Goal: Check status

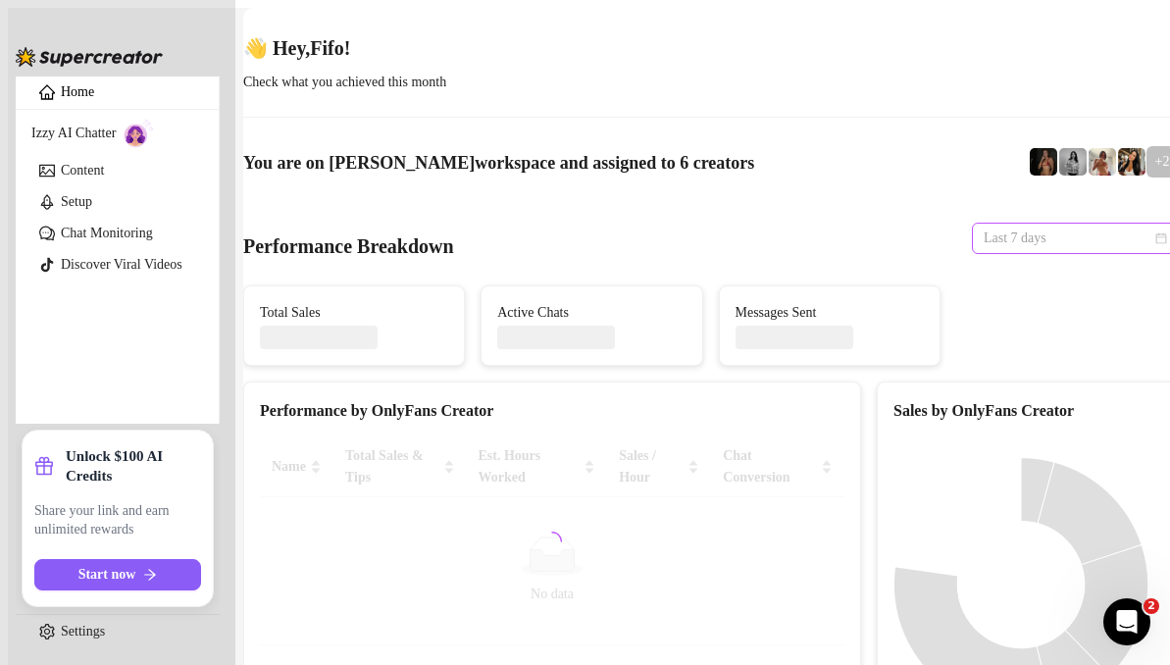
click at [1086, 228] on span "Last 7 days" at bounding box center [1075, 238] width 182 height 29
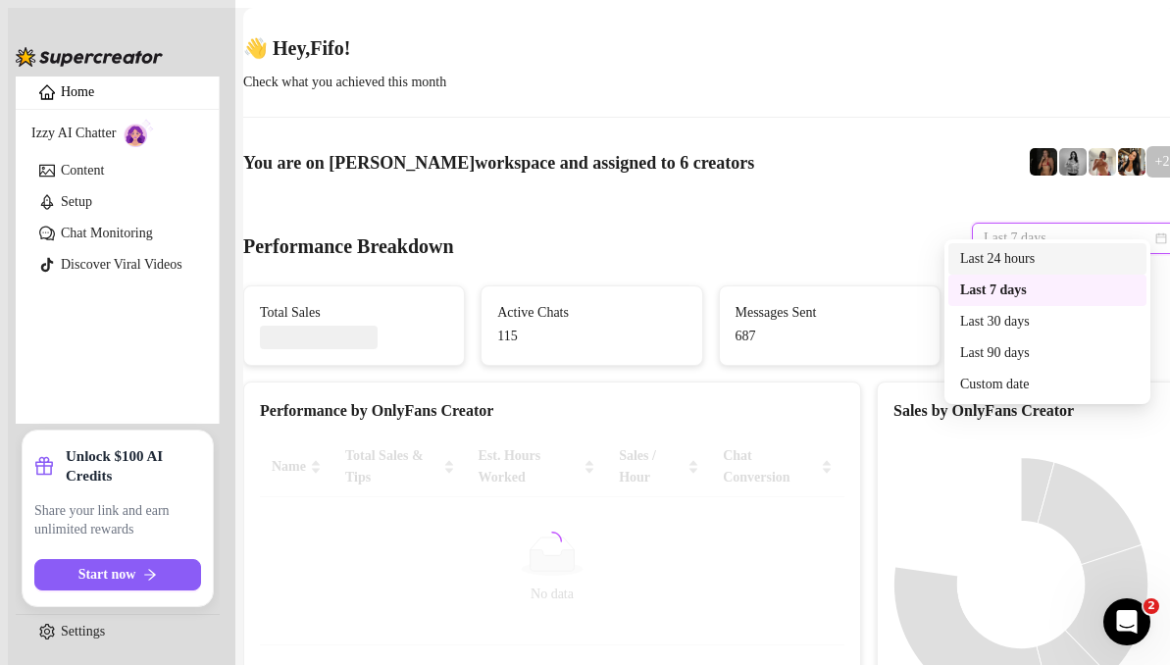
click at [1018, 255] on div "Last 24 hours" at bounding box center [1047, 259] width 175 height 22
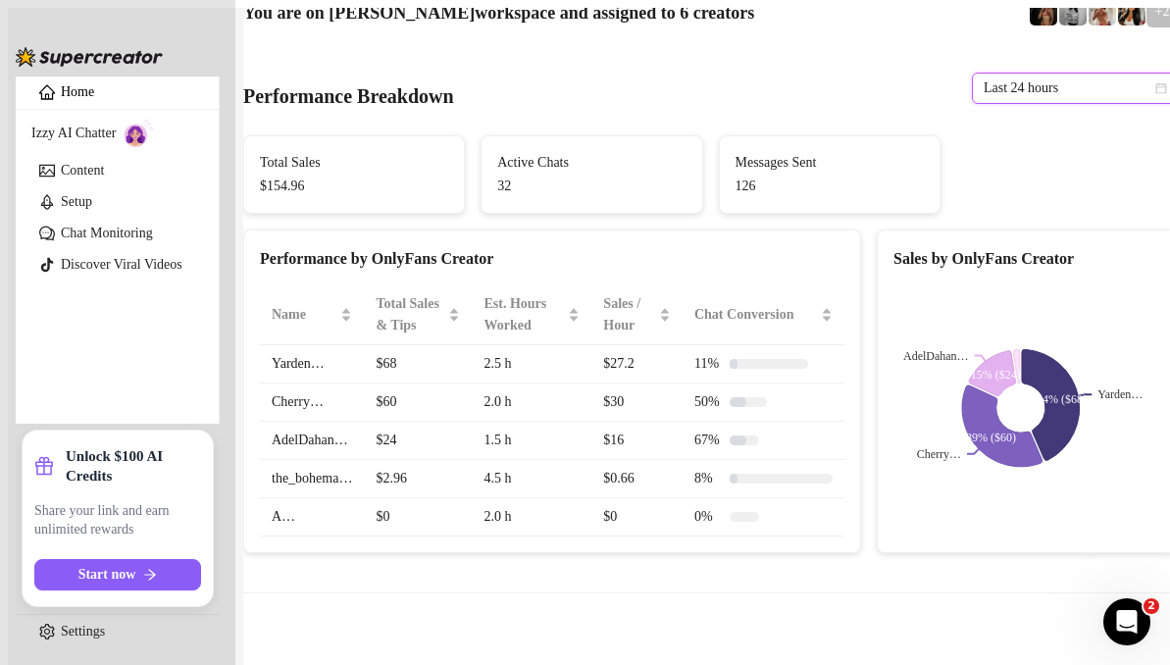
scroll to position [146, 0]
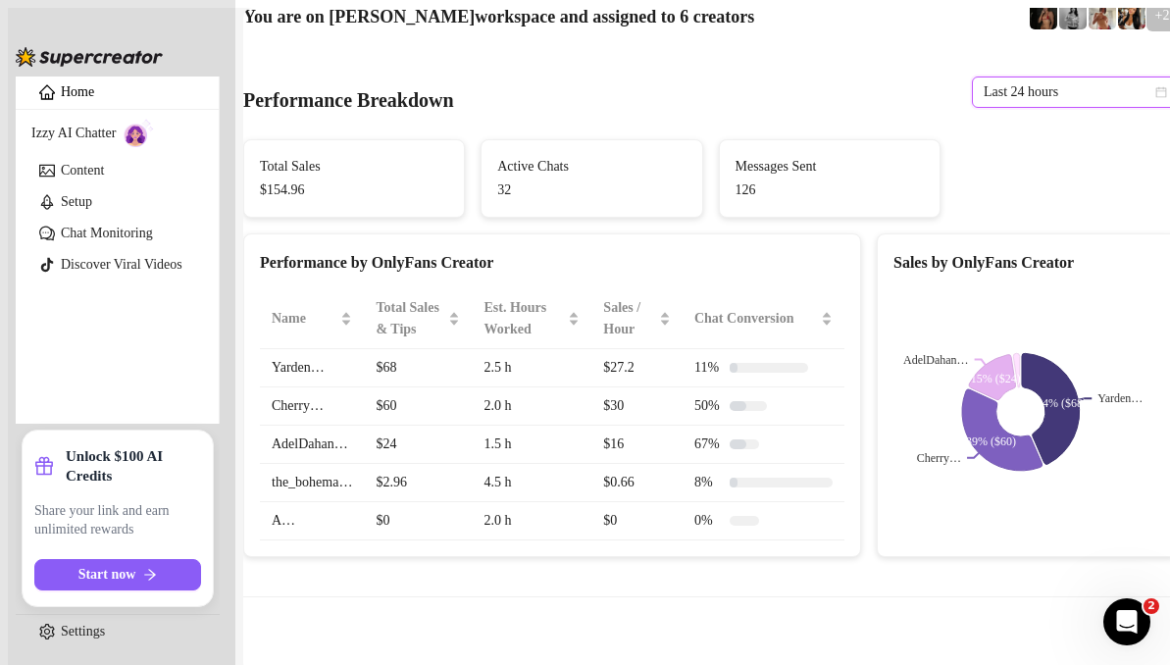
click at [1046, 77] on span "Last 24 hours" at bounding box center [1075, 91] width 182 height 29
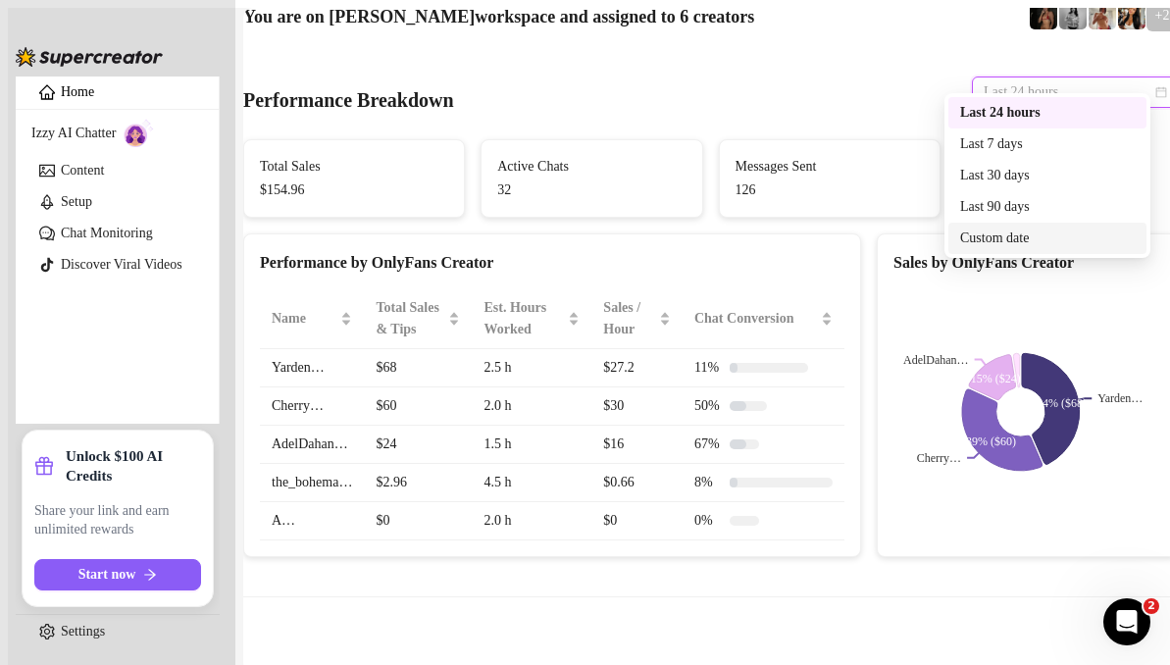
click at [1011, 237] on div "Custom date" at bounding box center [1047, 239] width 175 height 22
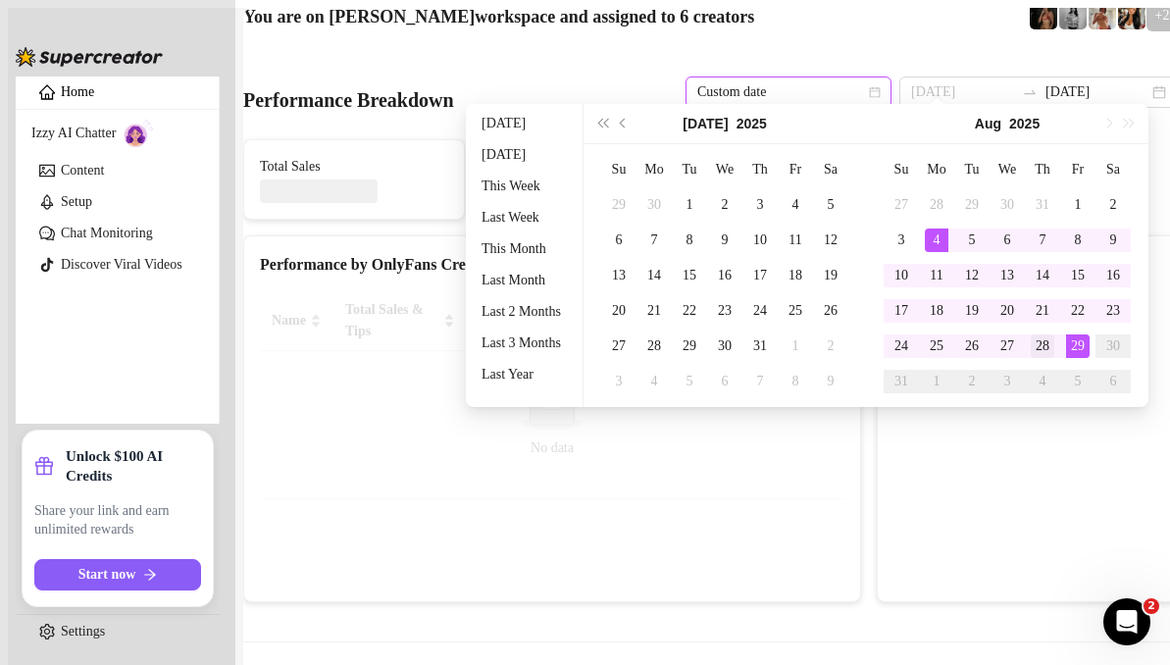
type input "[DATE]"
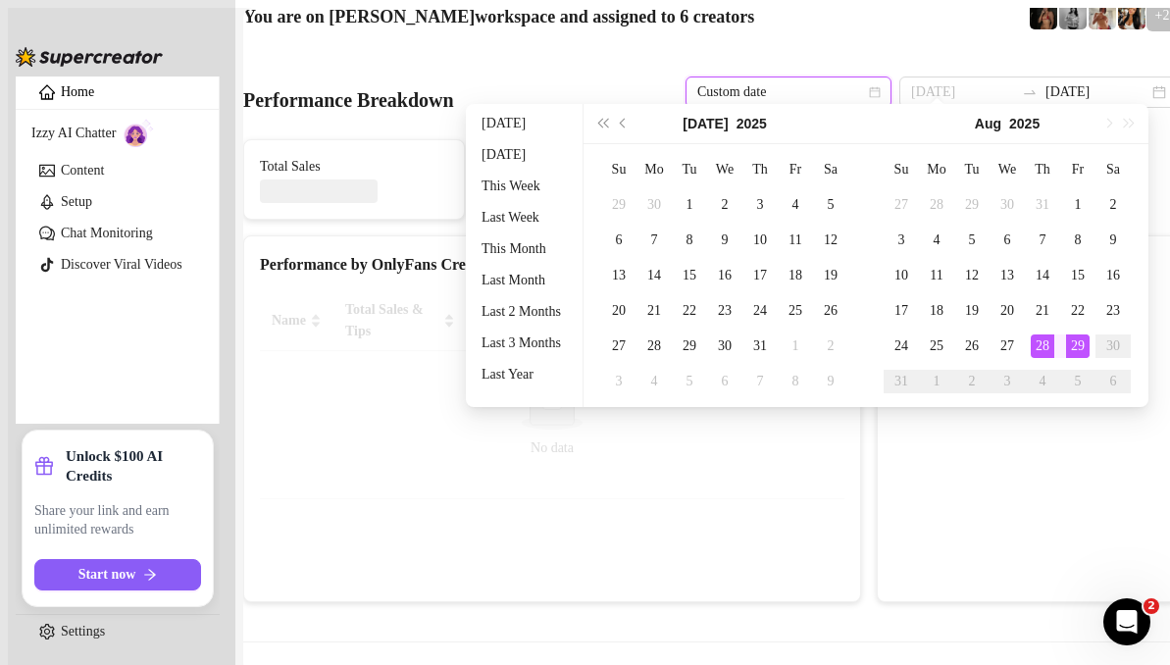
click at [1037, 341] on div "28" at bounding box center [1043, 346] width 24 height 24
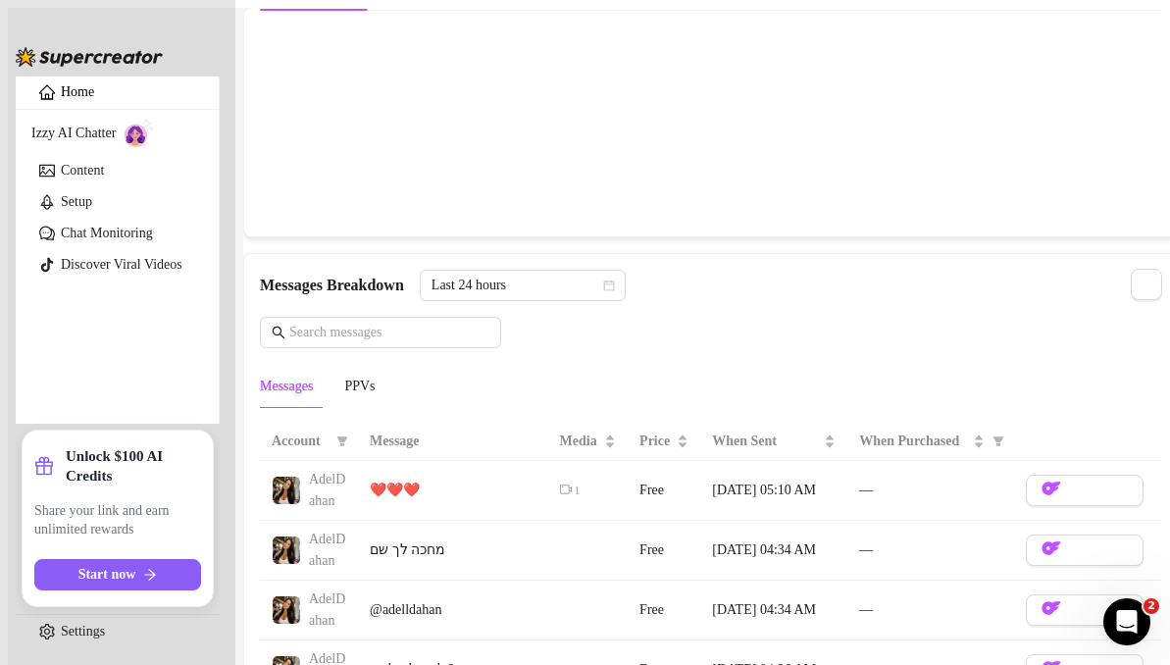
scroll to position [1719, 0]
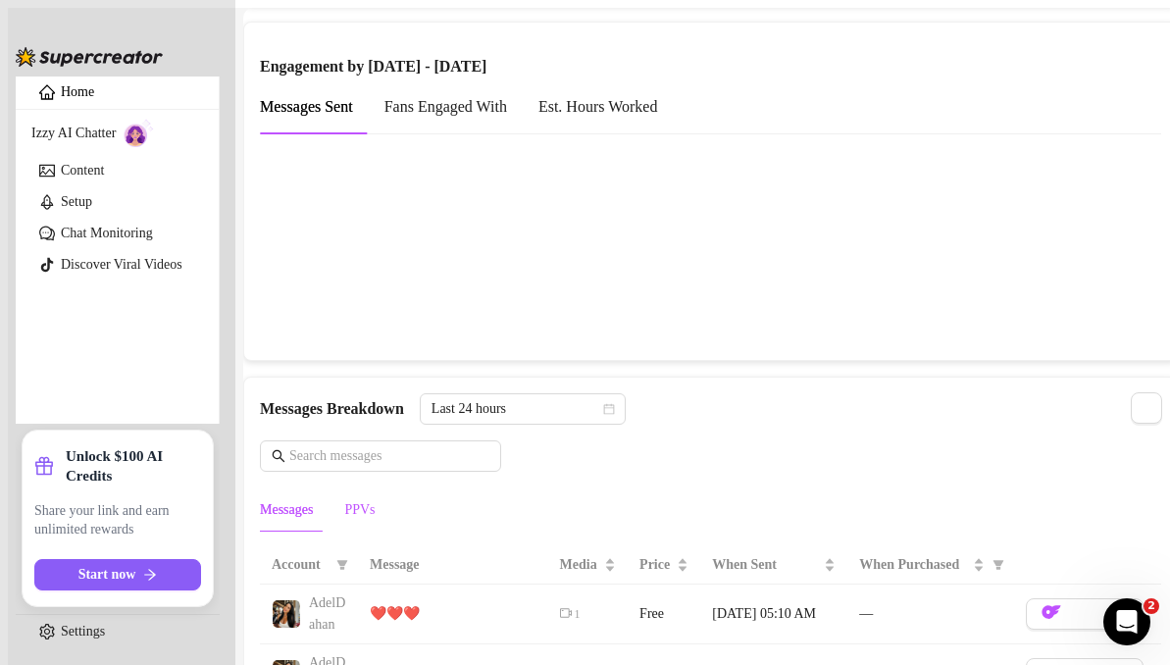
click at [375, 499] on div "PPVs" at bounding box center [359, 510] width 30 height 22
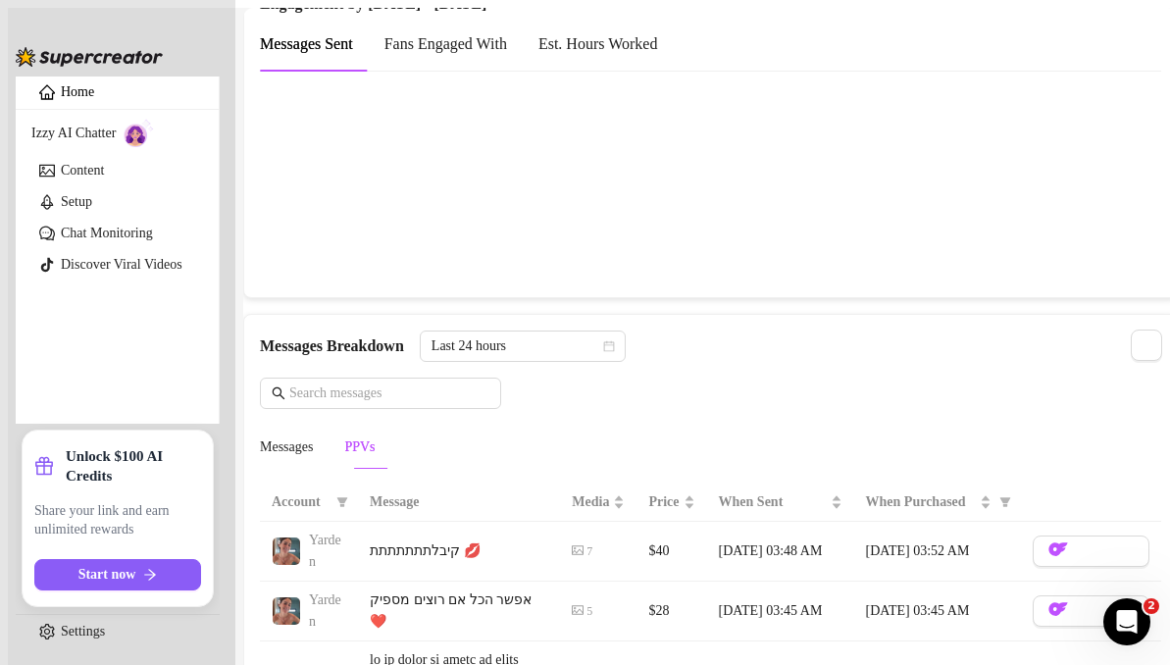
scroll to position [1778, 0]
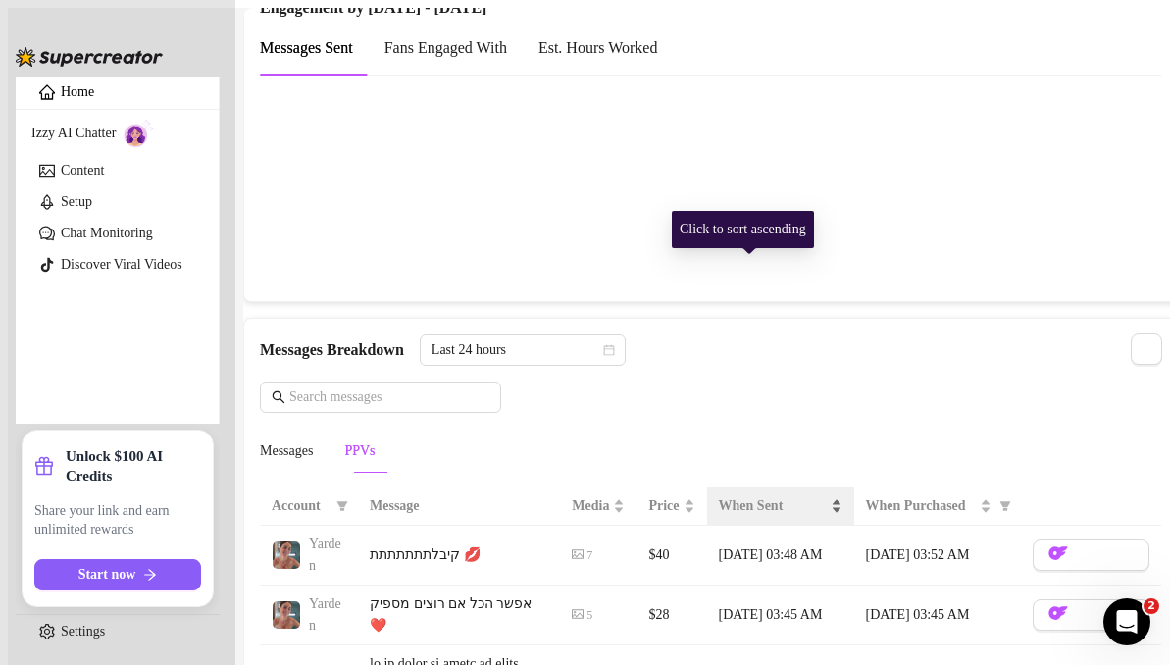
click at [779, 495] on span "When Sent" at bounding box center [773, 506] width 108 height 22
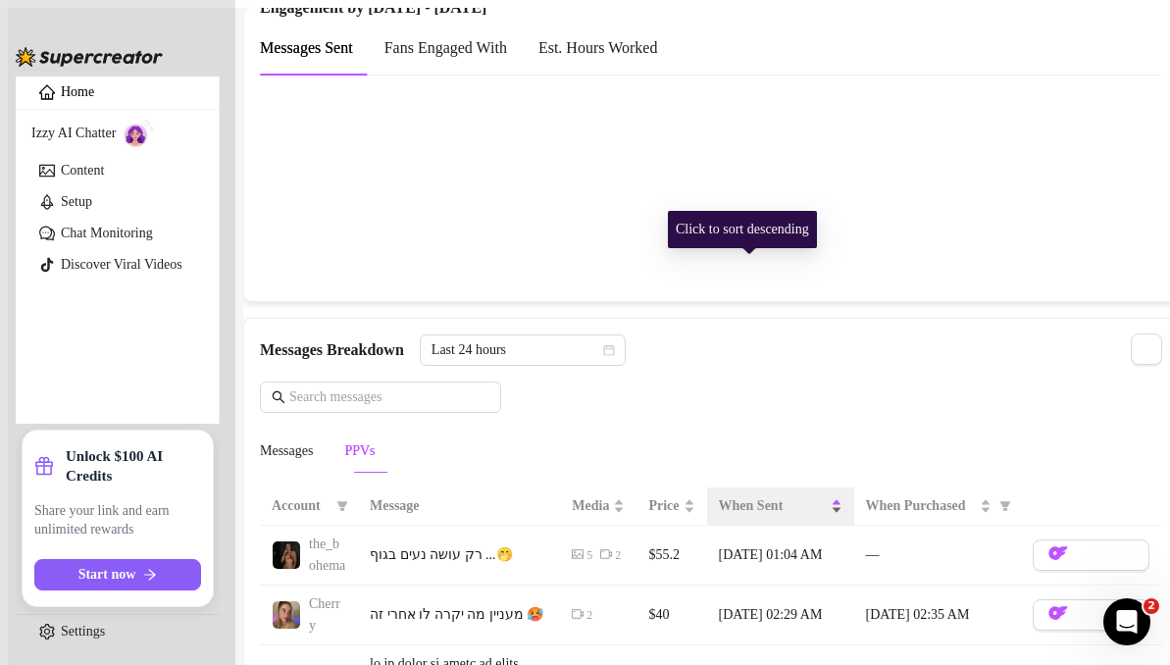
click at [779, 495] on span "When Sent" at bounding box center [773, 506] width 108 height 22
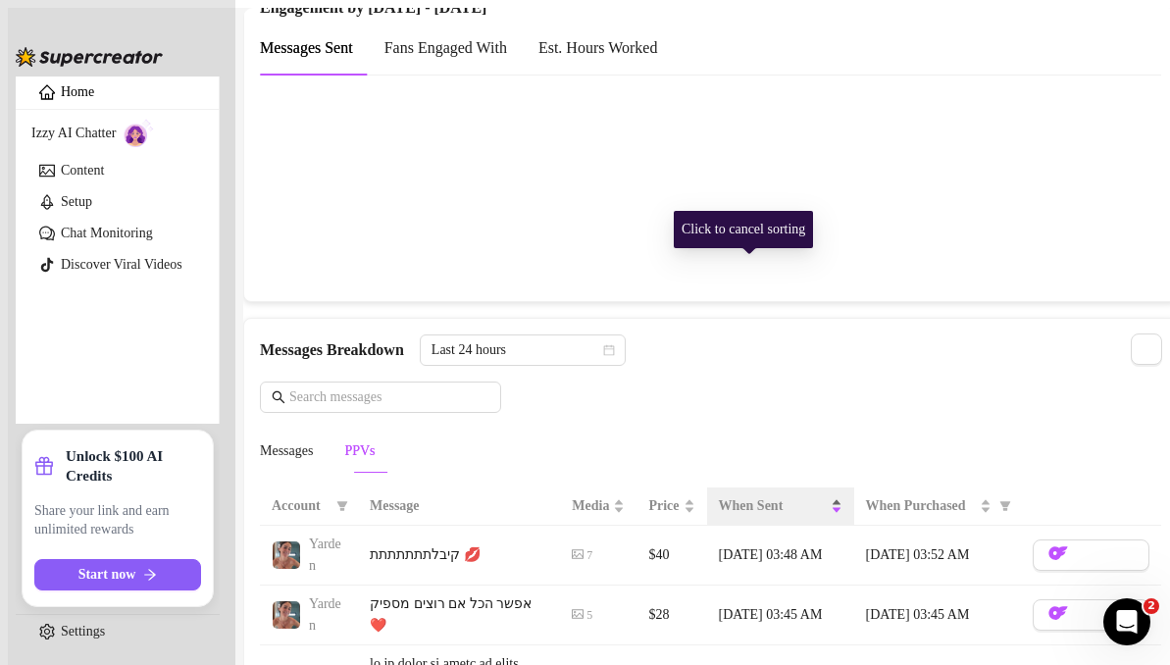
click at [779, 495] on span "When Sent" at bounding box center [773, 506] width 108 height 22
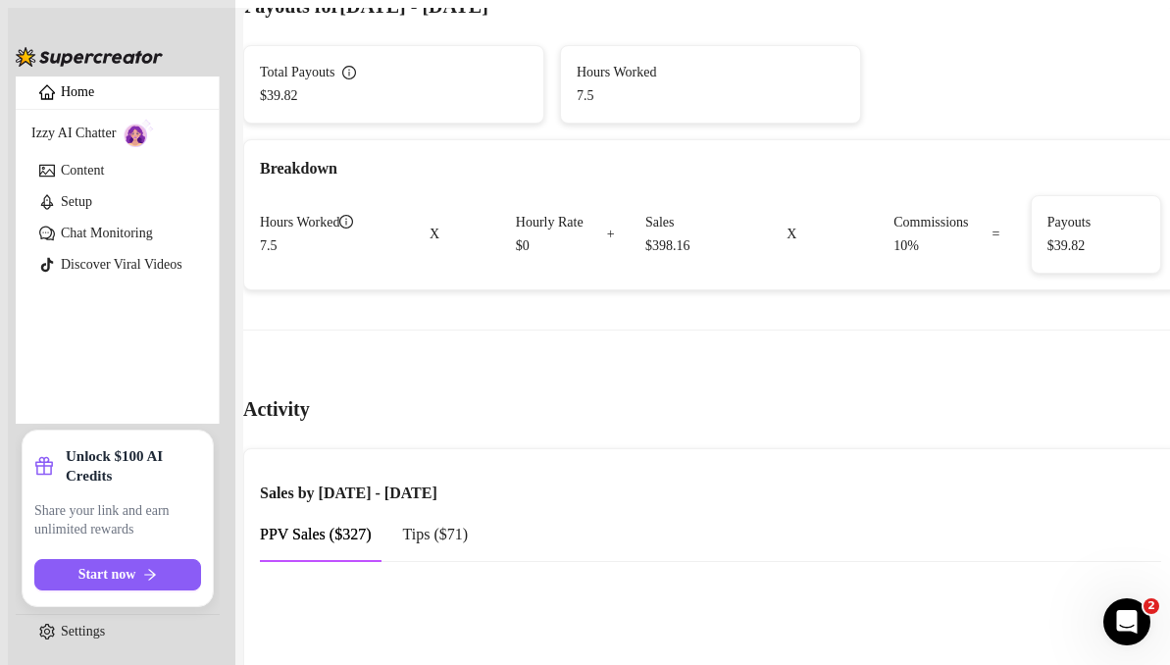
scroll to position [935, 0]
click at [456, 508] on div "Tips ( $71 )" at bounding box center [436, 536] width 66 height 56
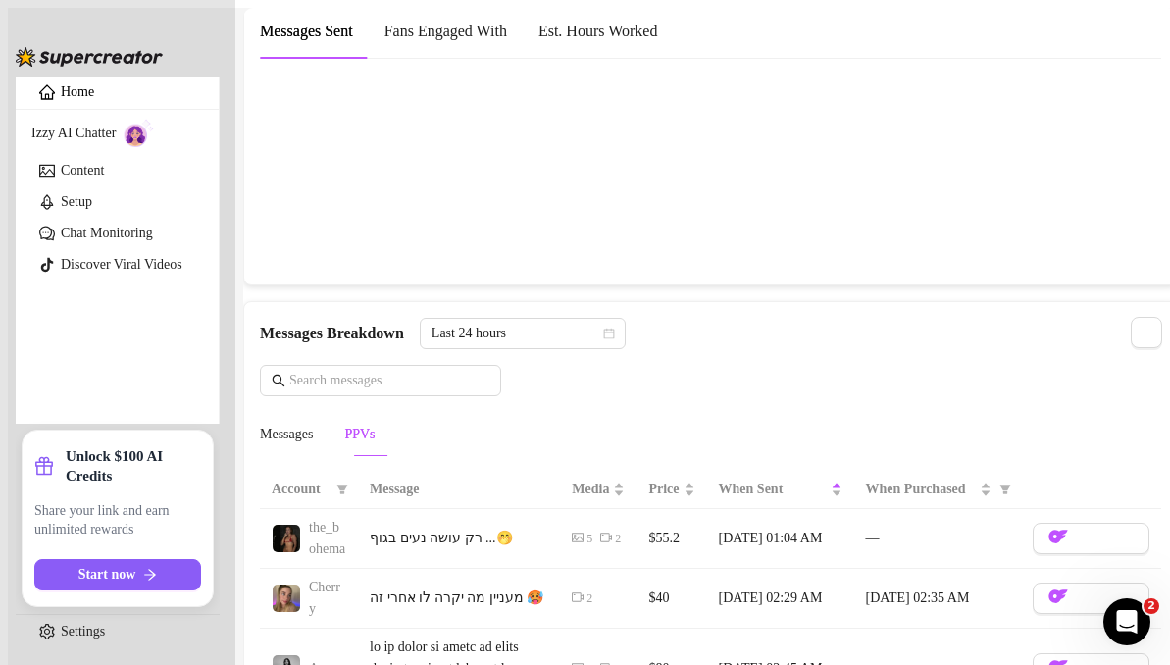
scroll to position [1716, 0]
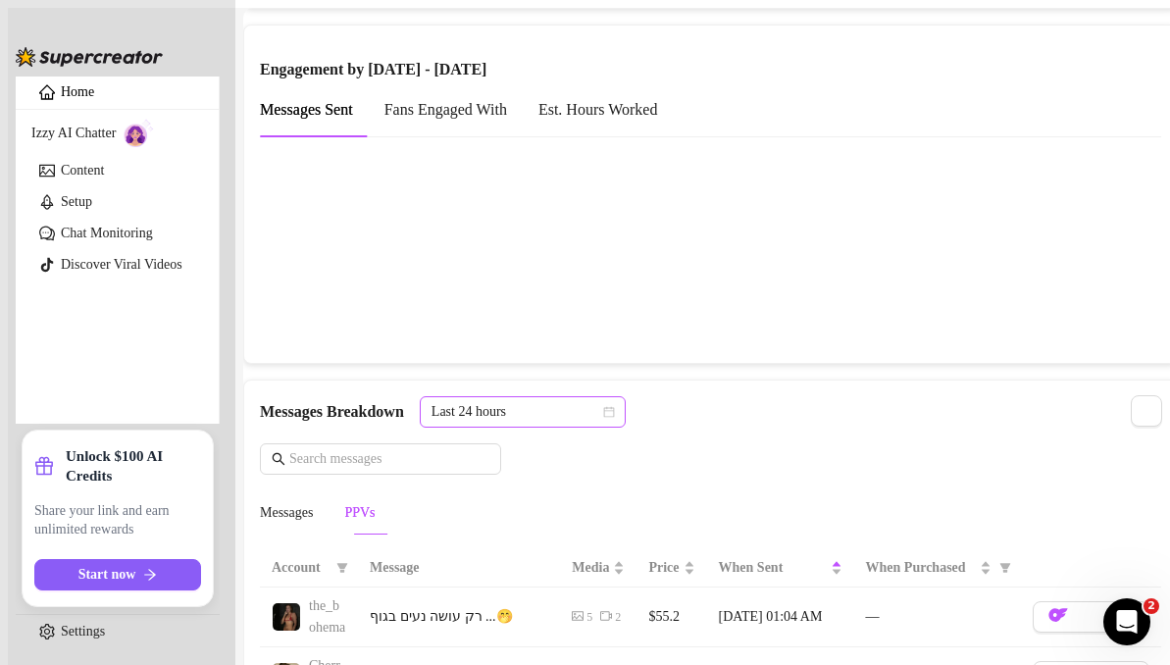
click at [614, 397] on span "Last 24 hours" at bounding box center [522, 411] width 182 height 29
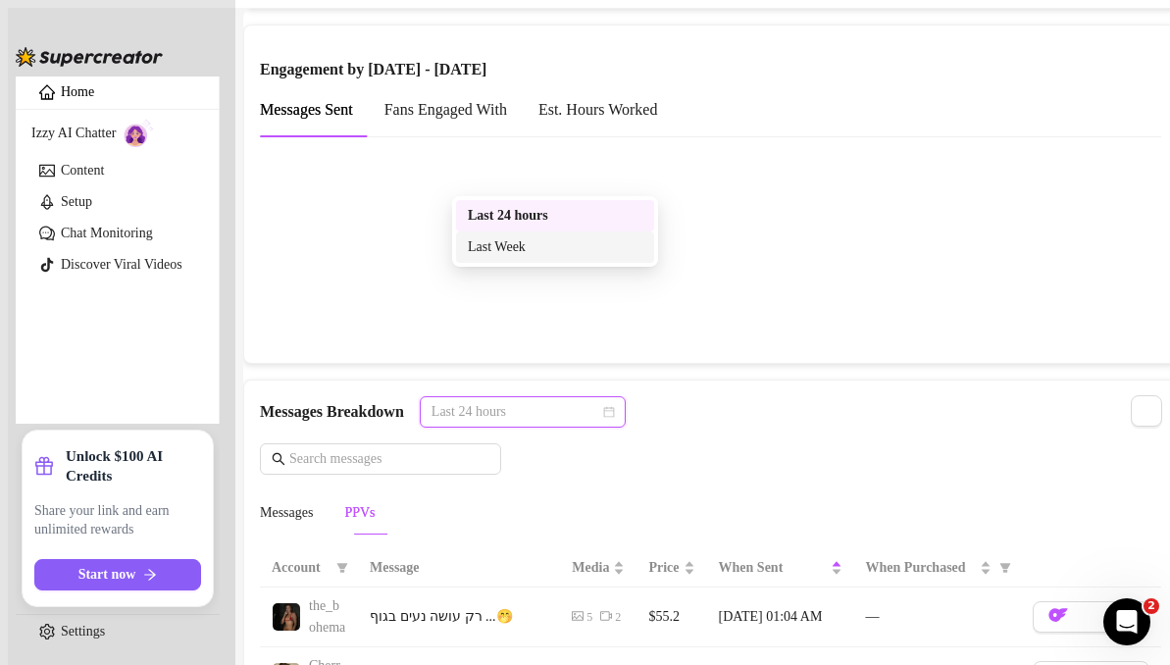
click at [553, 245] on div "Last Week" at bounding box center [555, 247] width 175 height 22
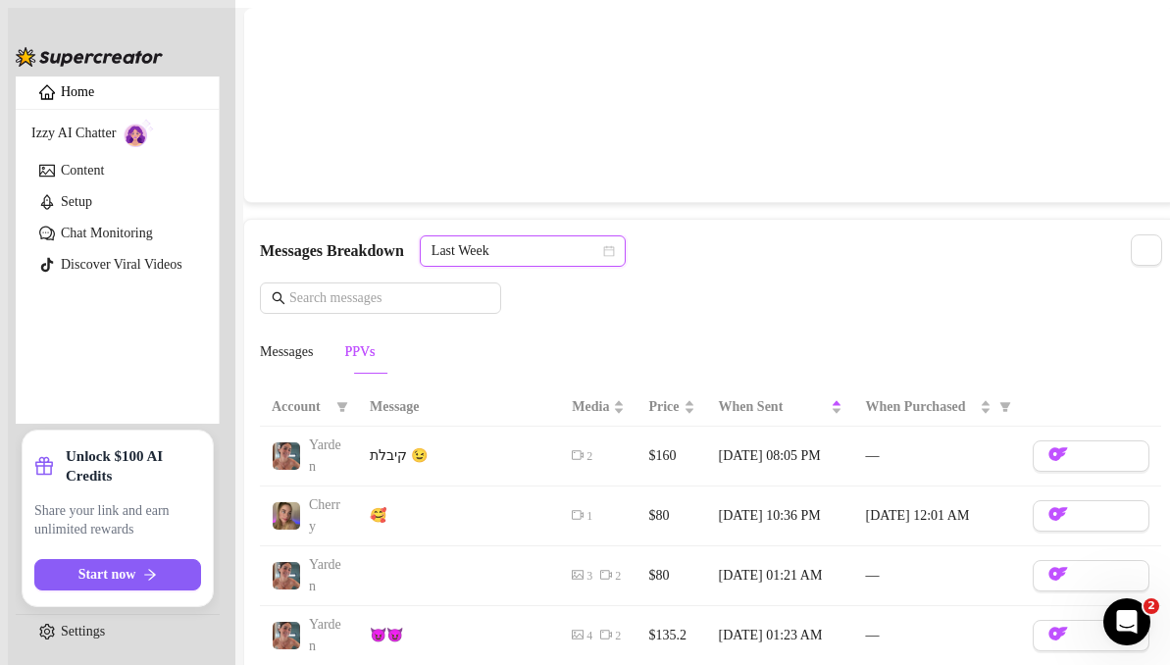
scroll to position [1862, 0]
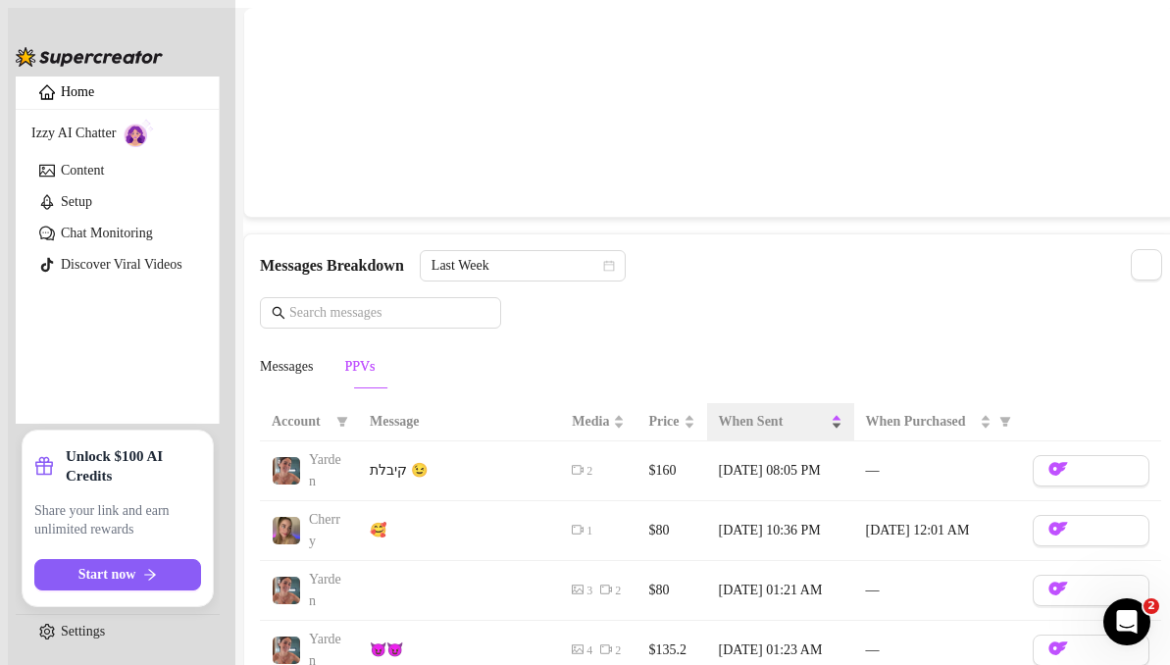
click at [729, 411] on span "When Sent" at bounding box center [773, 422] width 108 height 22
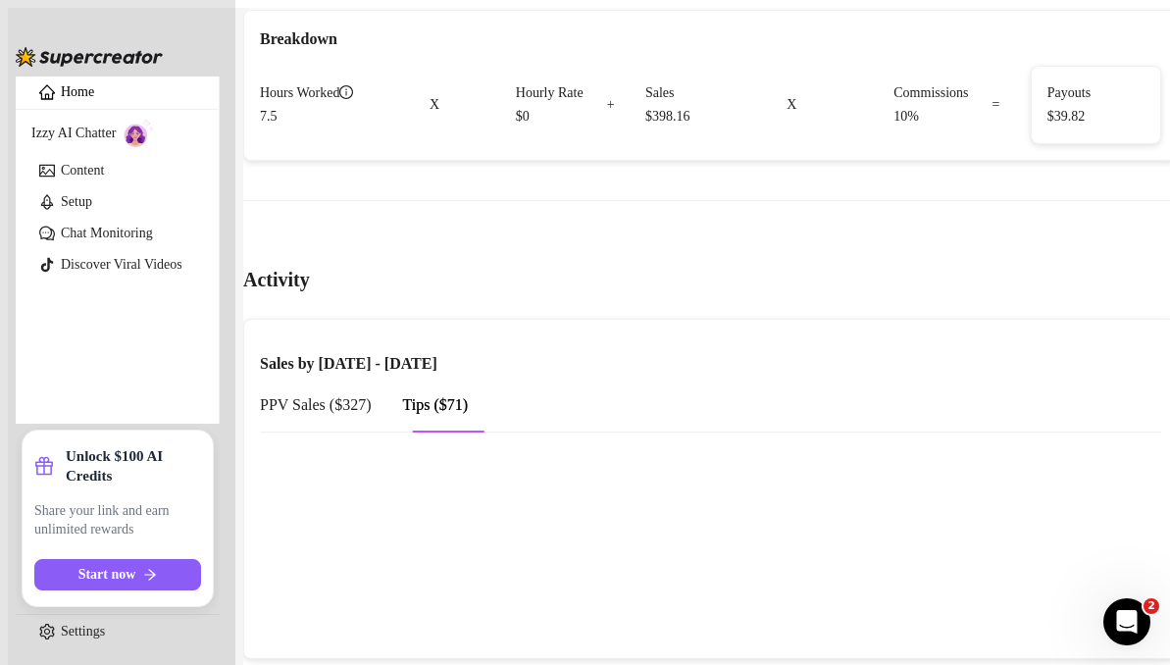
scroll to position [1057, 0]
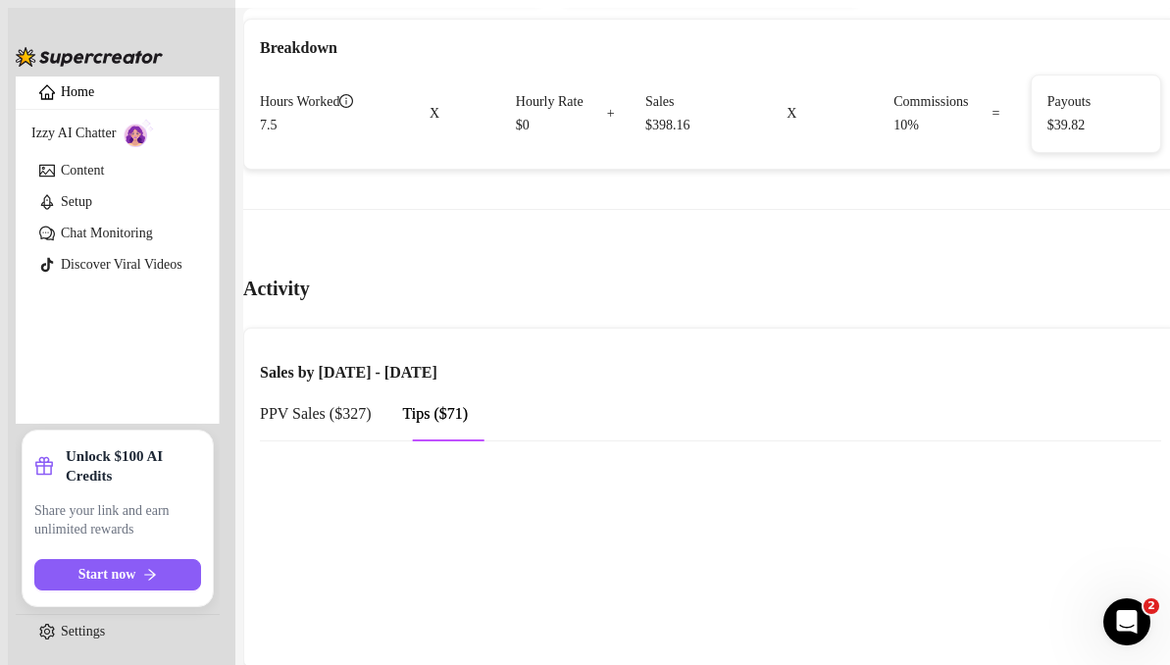
click at [342, 405] on span "PPV Sales ( $327 )" at bounding box center [316, 413] width 112 height 17
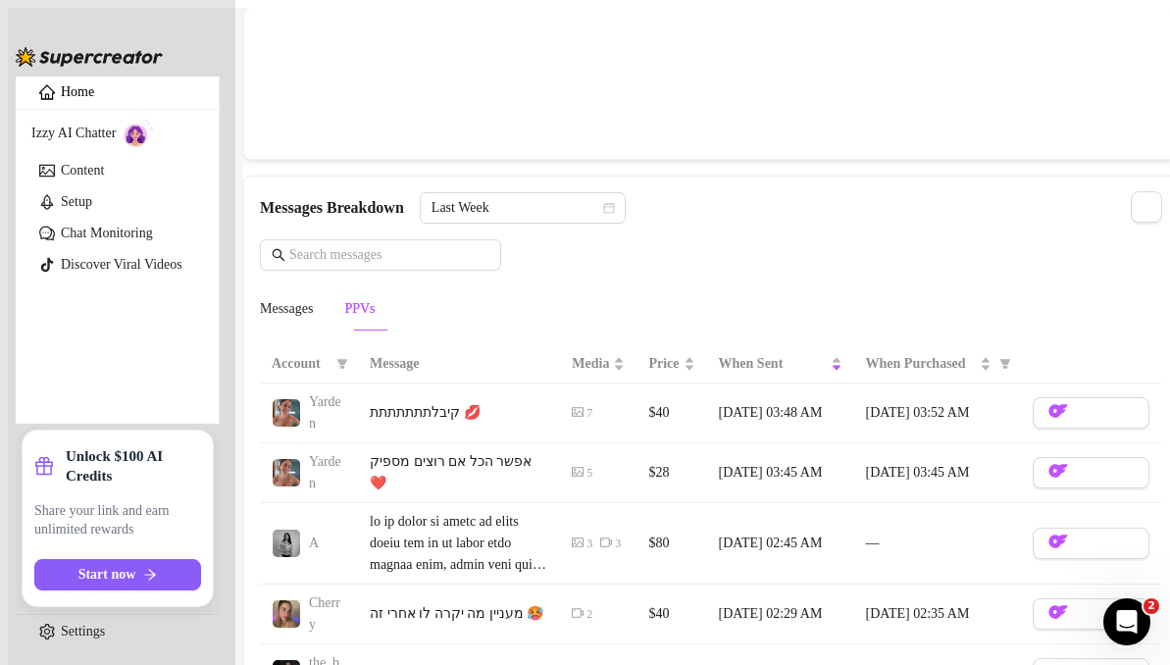
scroll to position [0, 0]
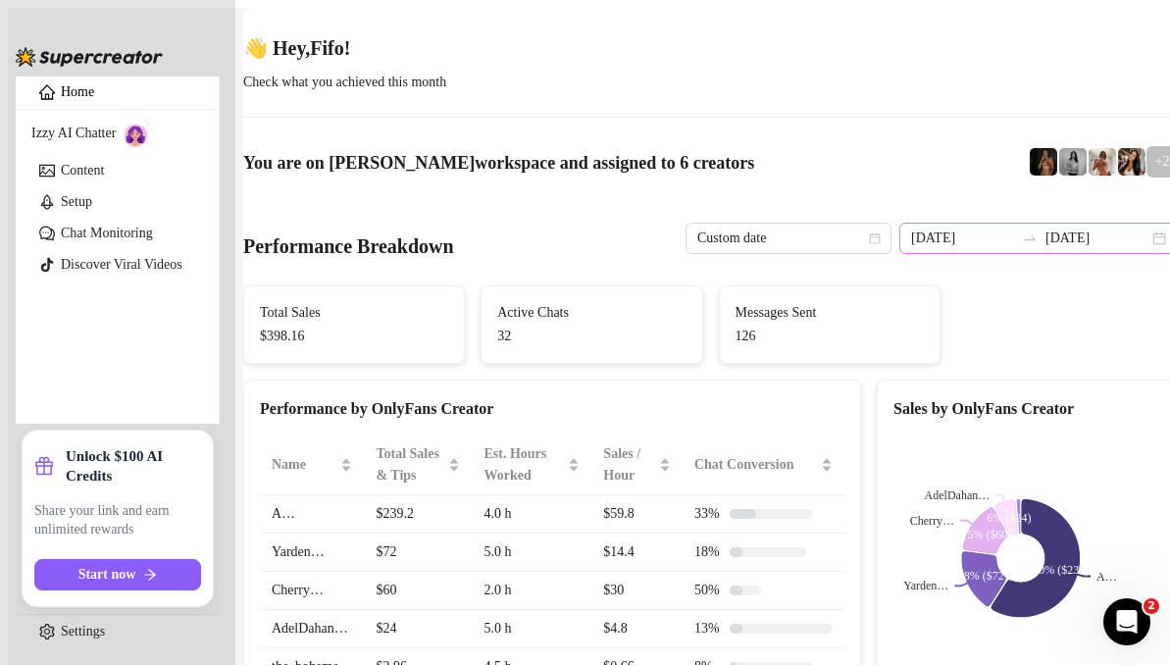
click at [1023, 230] on icon "swap-right" at bounding box center [1030, 238] width 16 height 16
click at [1114, 228] on input "[DATE]" at bounding box center [1096, 239] width 103 height 22
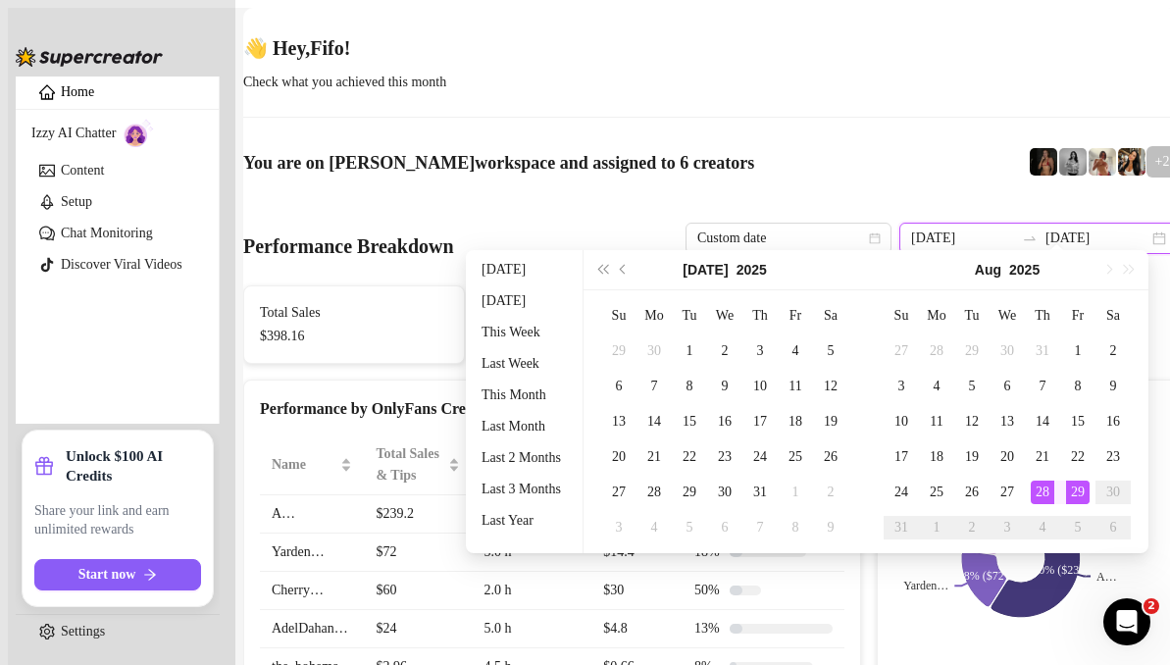
click at [1132, 224] on div "[DATE] [DATE]" at bounding box center [1038, 238] width 278 height 31
click at [1144, 224] on div "[DATE] [DATE]" at bounding box center [1038, 238] width 278 height 31
click at [1129, 223] on div "[DATE] [DATE]" at bounding box center [1038, 238] width 278 height 31
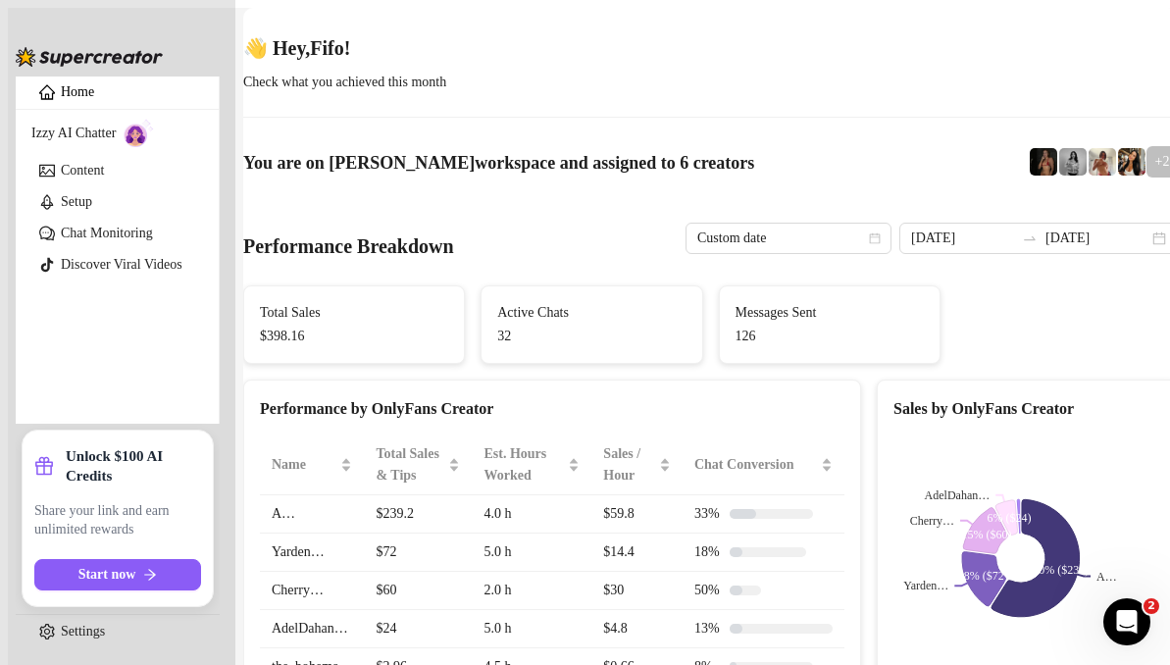
click at [1025, 171] on div "👋 Hey, Fifo ! Check what you achieved this month You are on [PERSON_NAME] works…" at bounding box center [710, 95] width 935 height 175
click at [1123, 230] on div "[DATE] [DATE]" at bounding box center [1038, 238] width 278 height 31
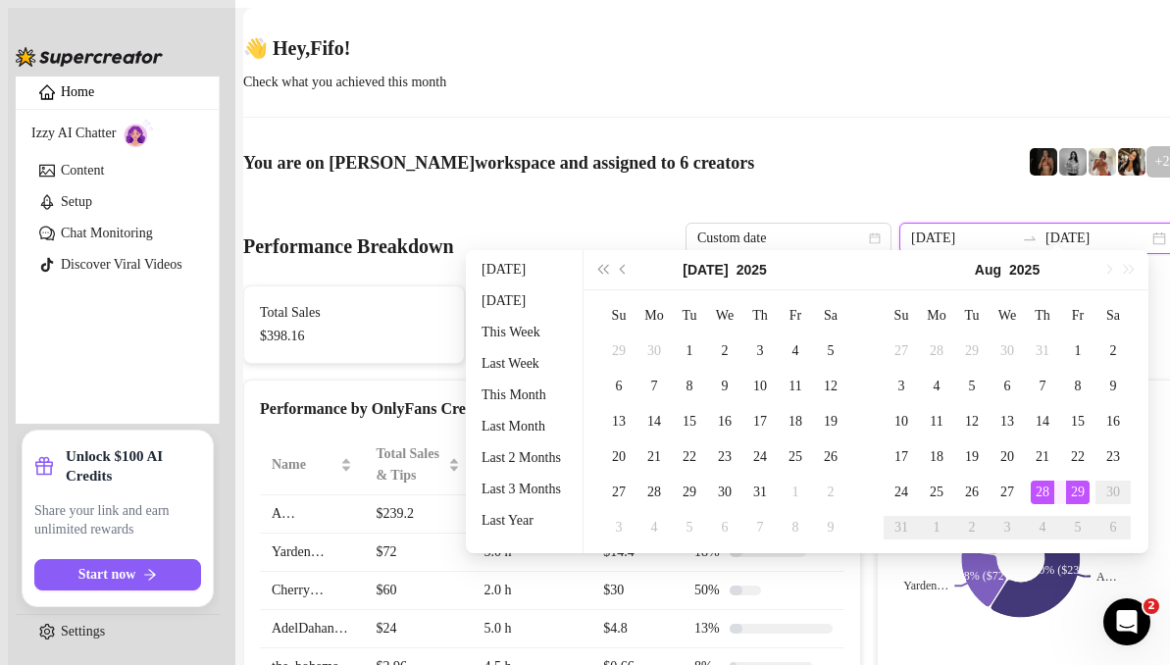
click at [987, 228] on input "[DATE]" at bounding box center [962, 239] width 103 height 22
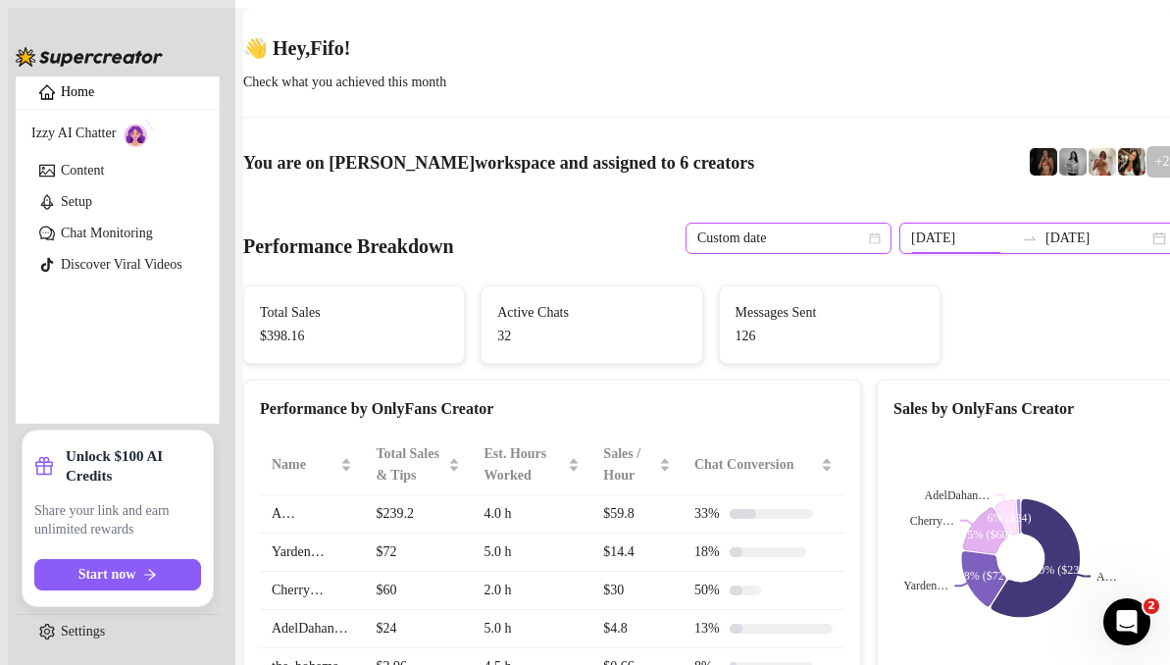
click at [874, 232] on icon "calendar" at bounding box center [875, 238] width 12 height 12
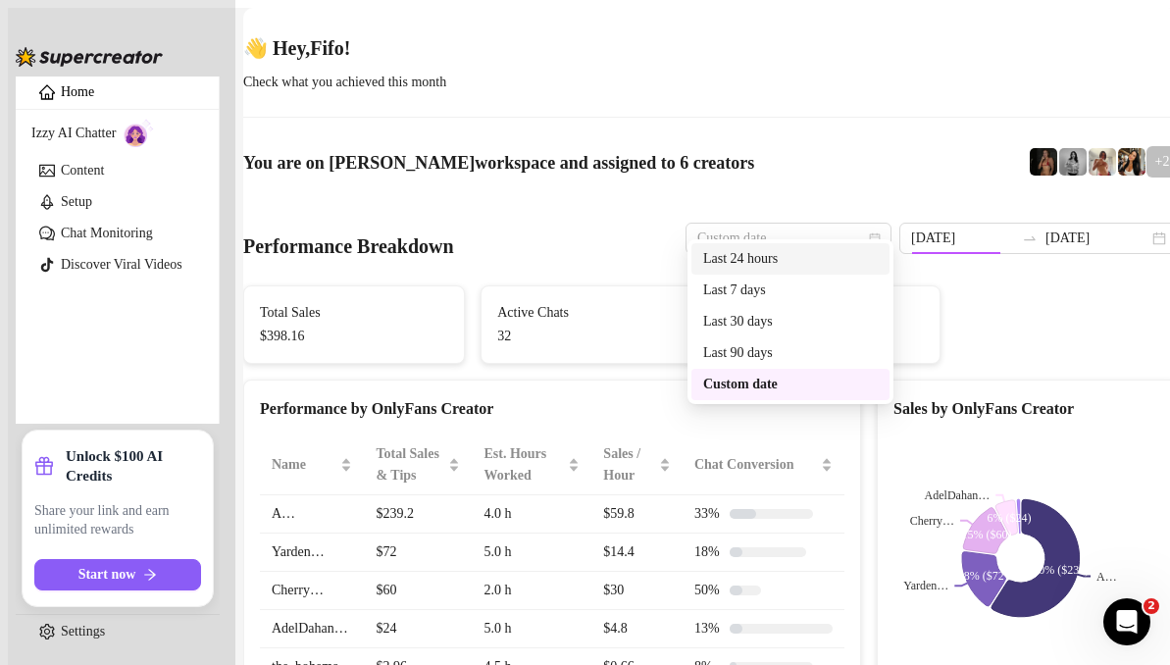
click at [855, 266] on div "Last 24 hours" at bounding box center [790, 259] width 175 height 22
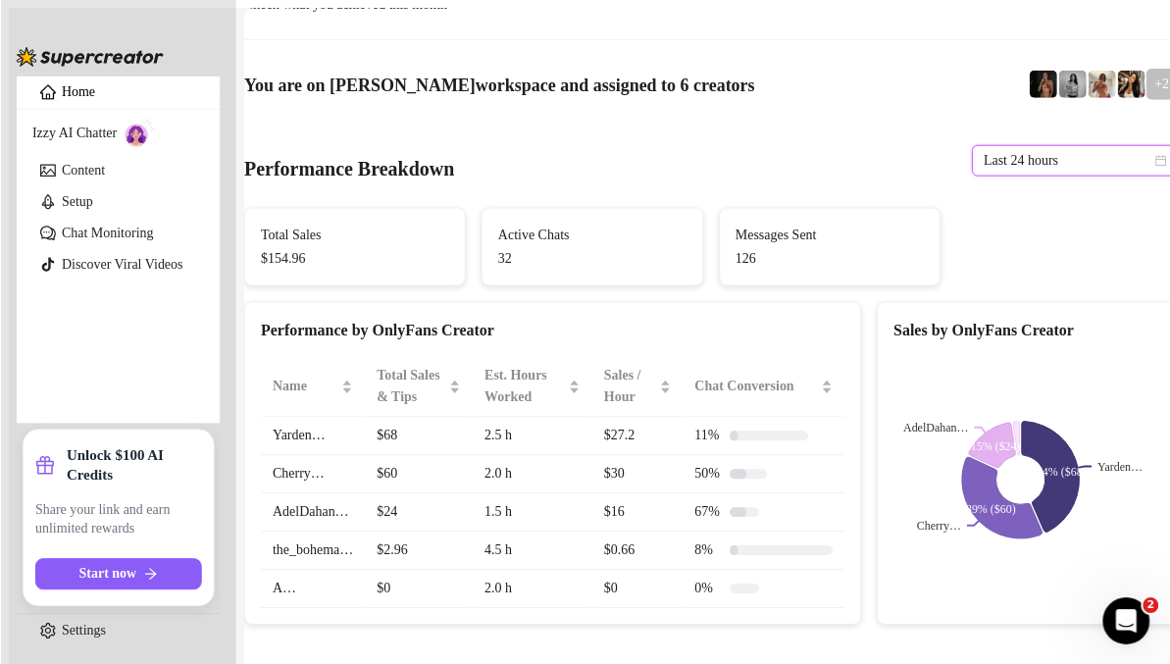
scroll to position [79, 0]
